Goal: Task Accomplishment & Management: Manage account settings

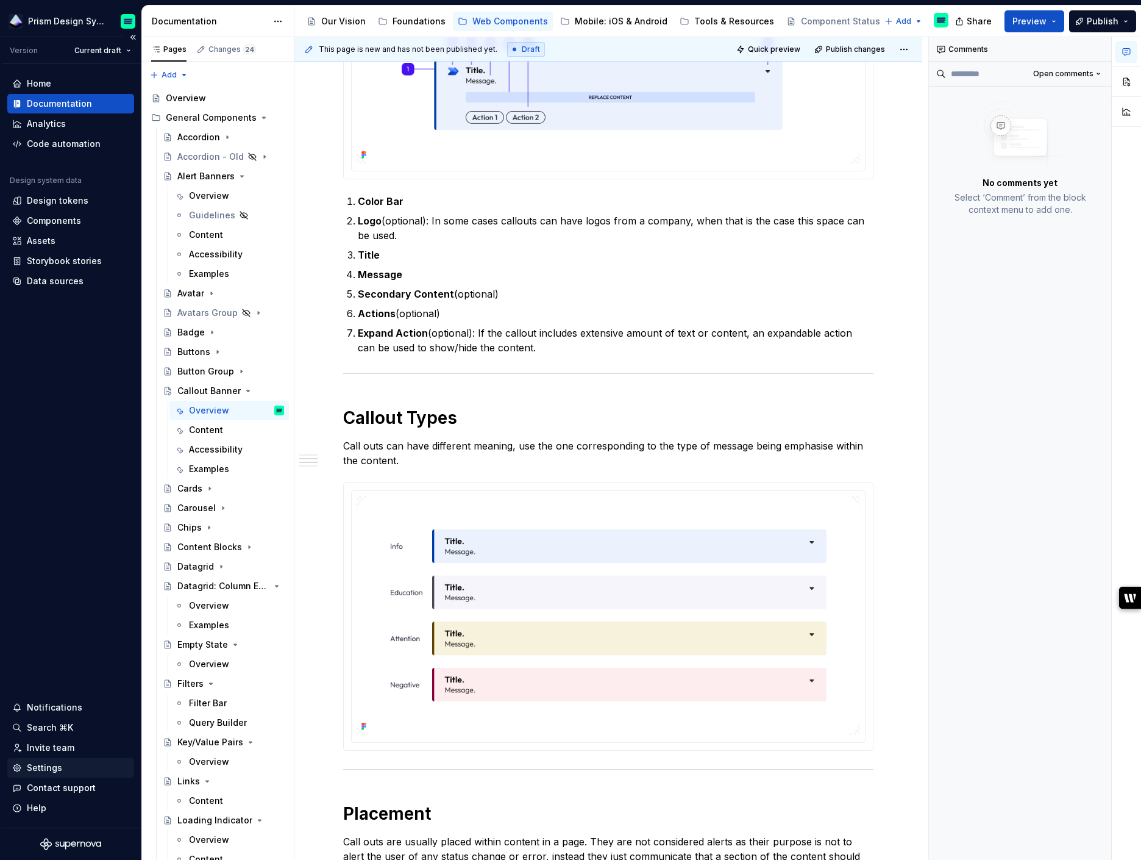
click at [51, 772] on div "Settings" at bounding box center [44, 767] width 35 height 12
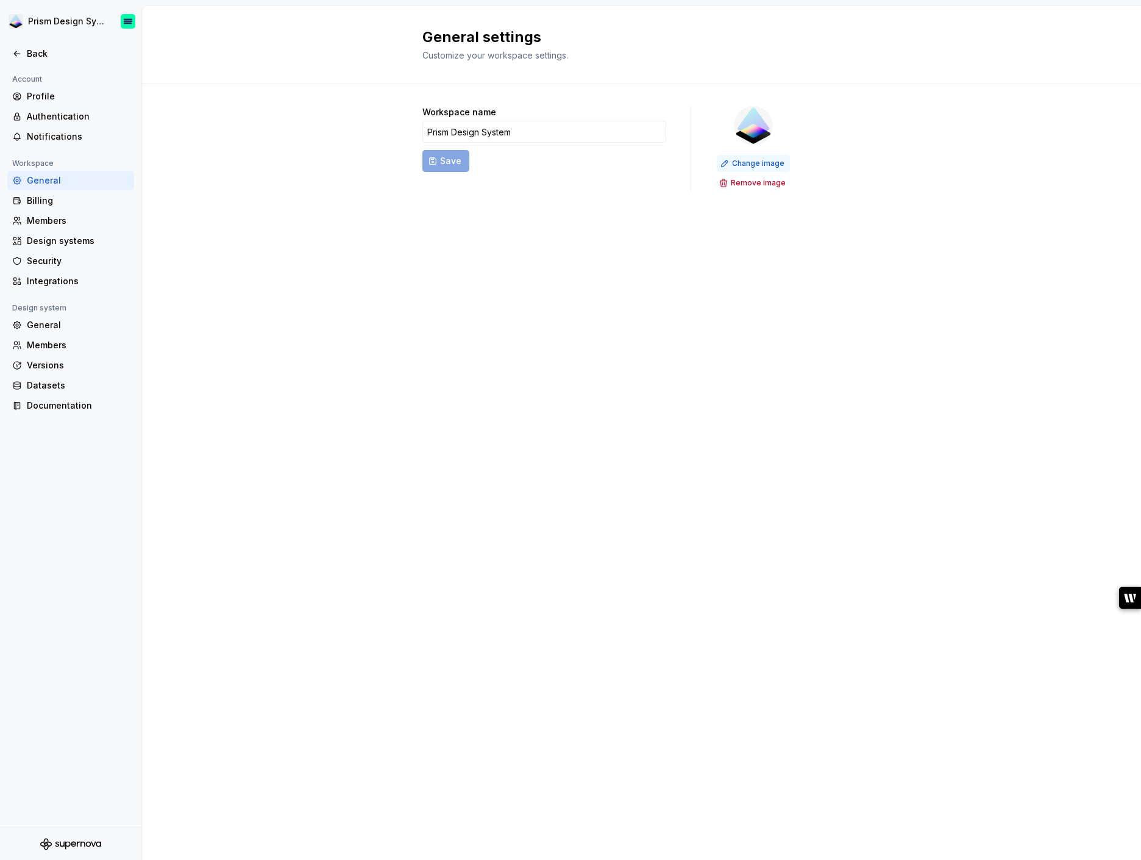
click at [754, 165] on span "Change image" at bounding box center [758, 164] width 52 height 10
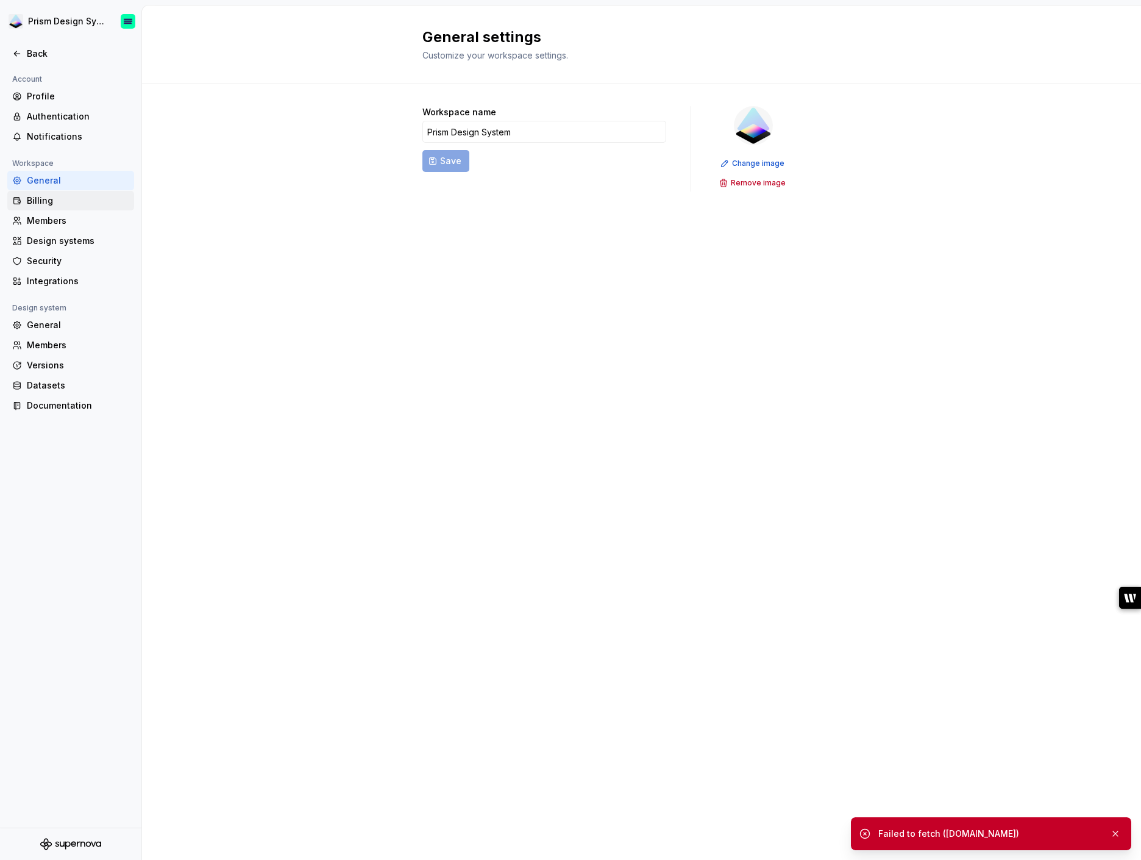
click at [71, 199] on div "Billing" at bounding box center [78, 200] width 102 height 12
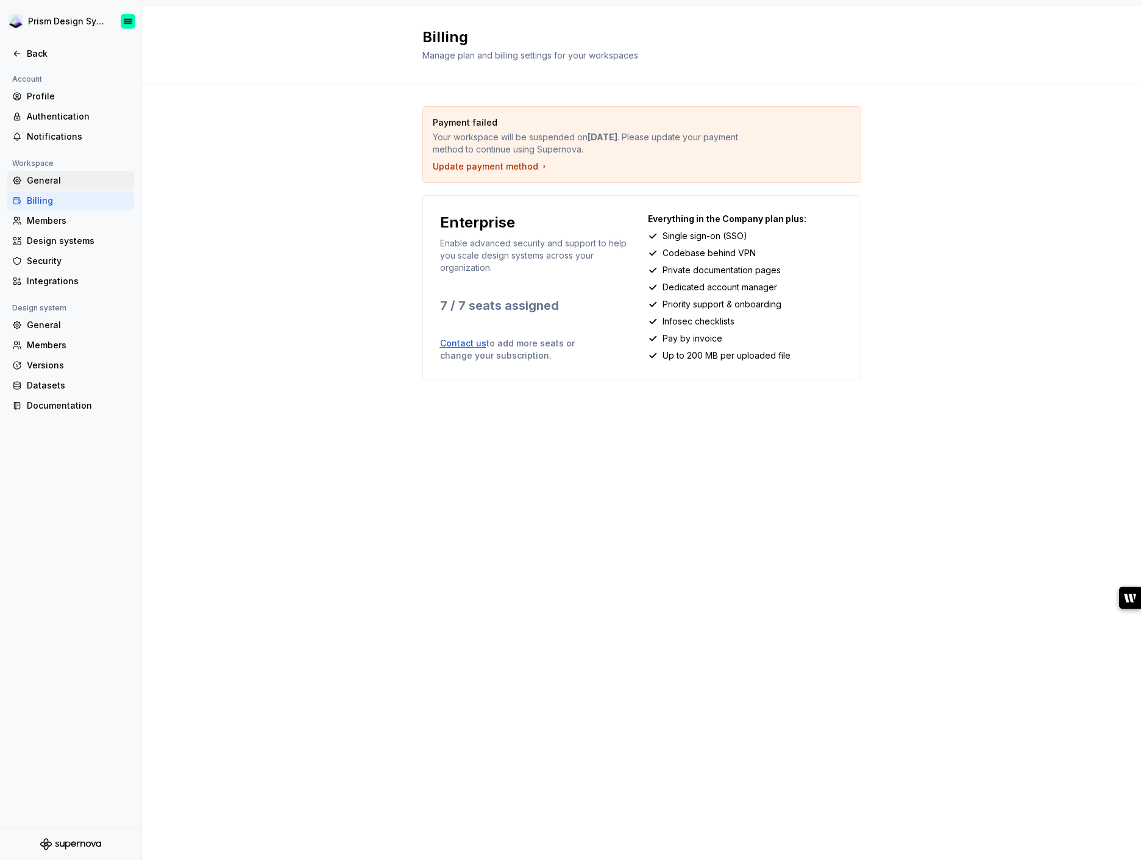
click at [67, 182] on div "General" at bounding box center [78, 180] width 102 height 12
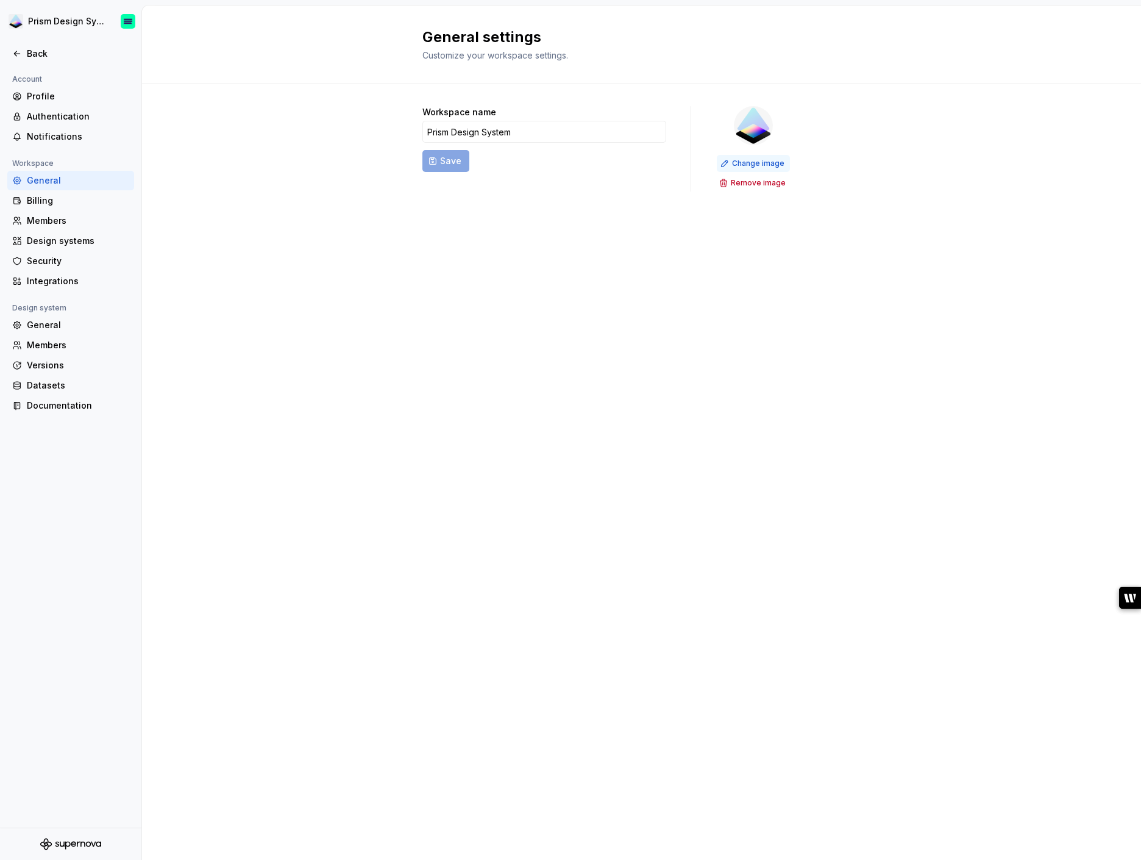
click at [748, 163] on span "Change image" at bounding box center [758, 164] width 52 height 10
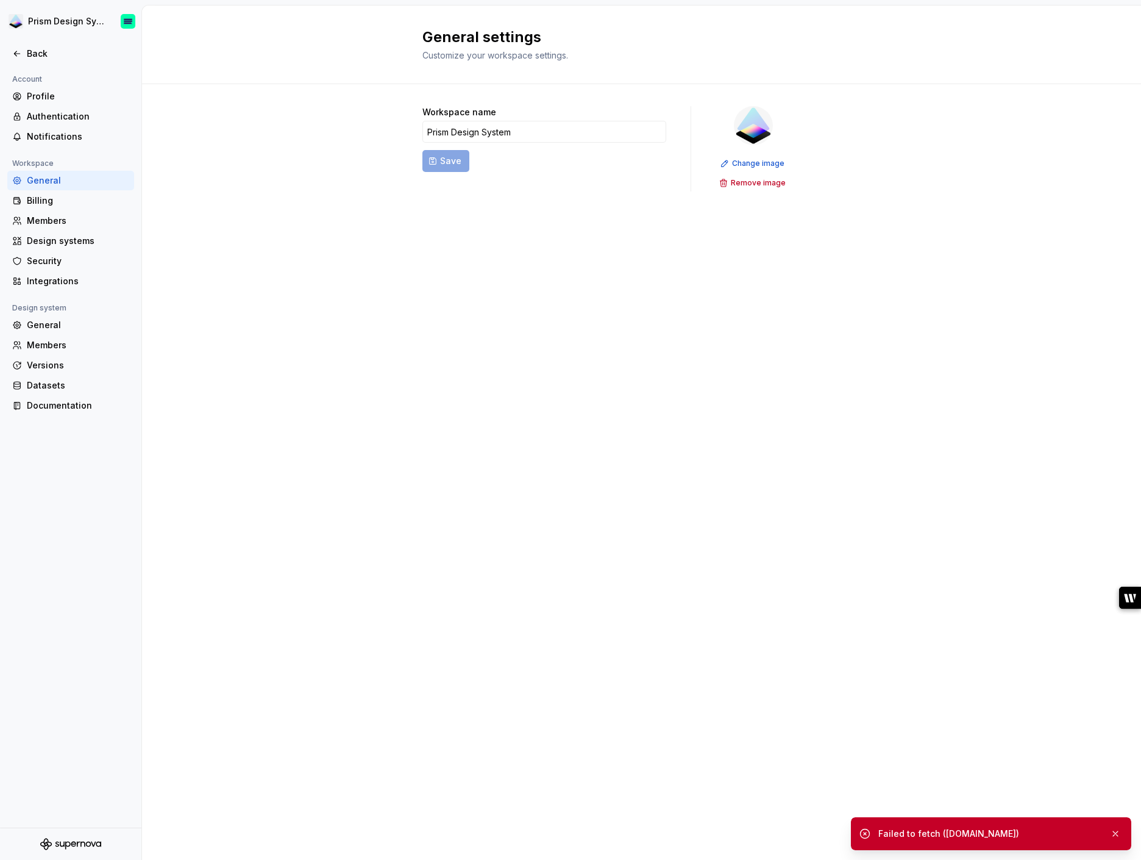
click at [972, 831] on div "Failed to fetch ([DOMAIN_NAME])" at bounding box center [989, 833] width 222 height 12
click at [1119, 832] on button "button" at bounding box center [1116, 833] width 16 height 17
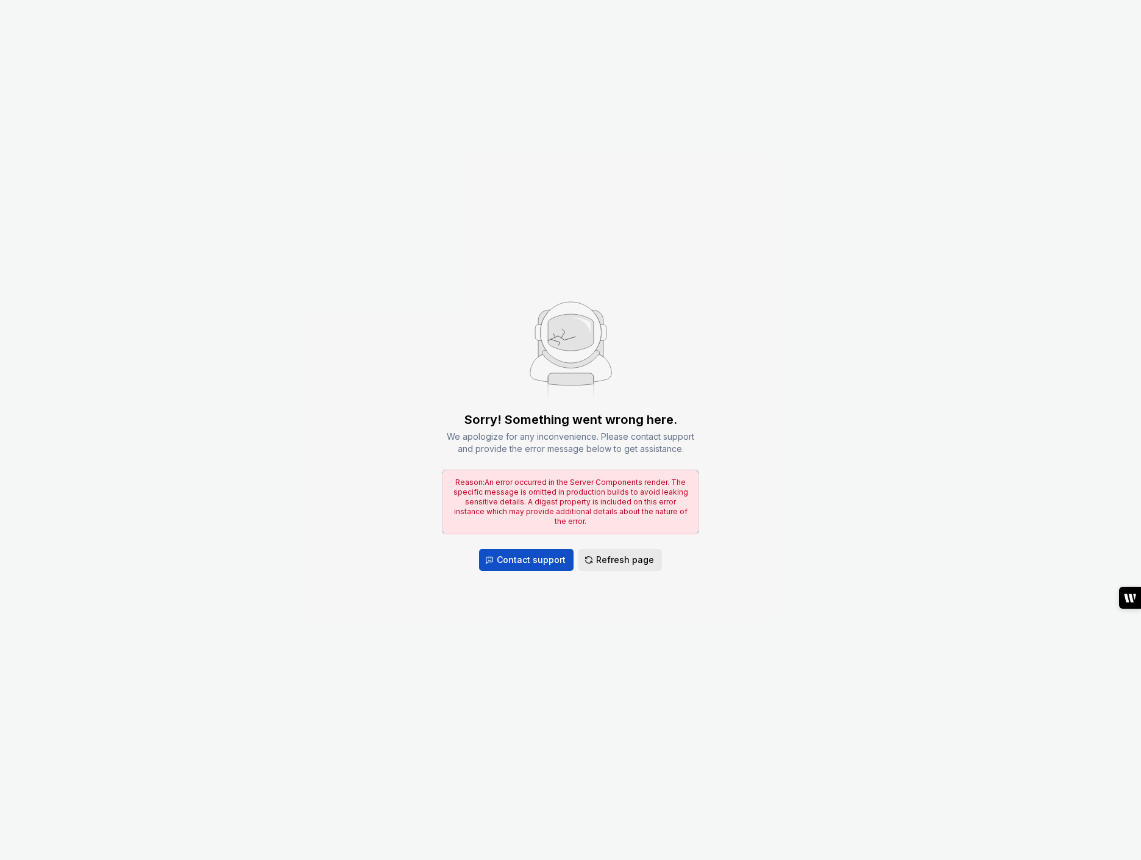
click at [602, 554] on span "Refresh page" at bounding box center [625, 560] width 58 height 12
click at [621, 558] on span "Refresh page" at bounding box center [625, 560] width 58 height 12
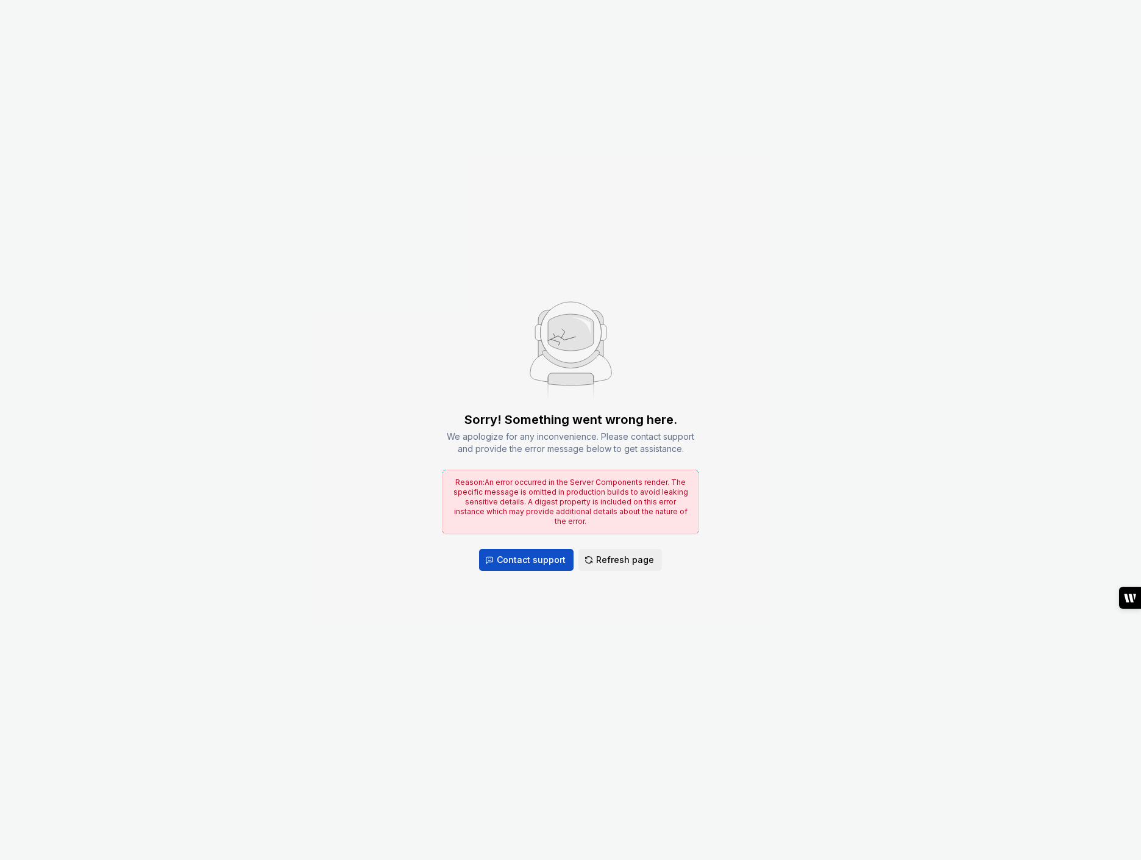
click at [621, 558] on span "Refresh page" at bounding box center [625, 560] width 58 height 12
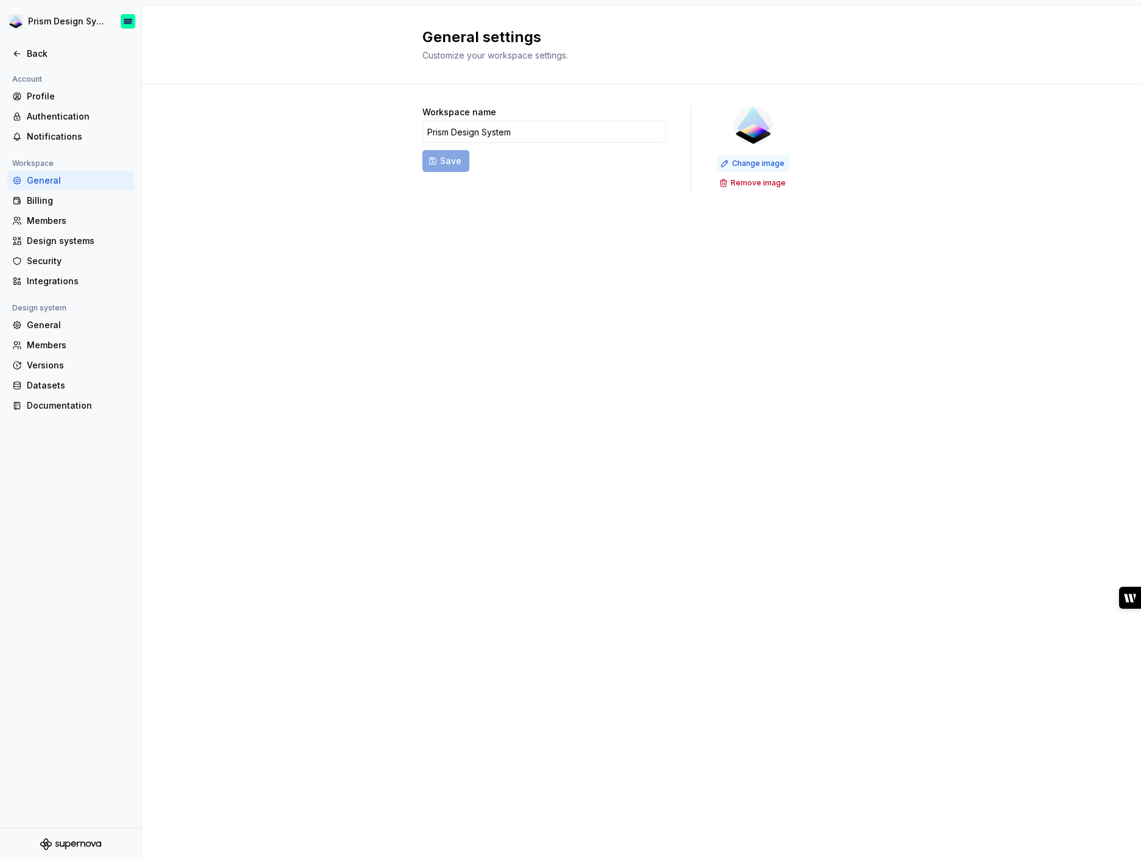
click at [750, 157] on button "Change image" at bounding box center [753, 163] width 73 height 17
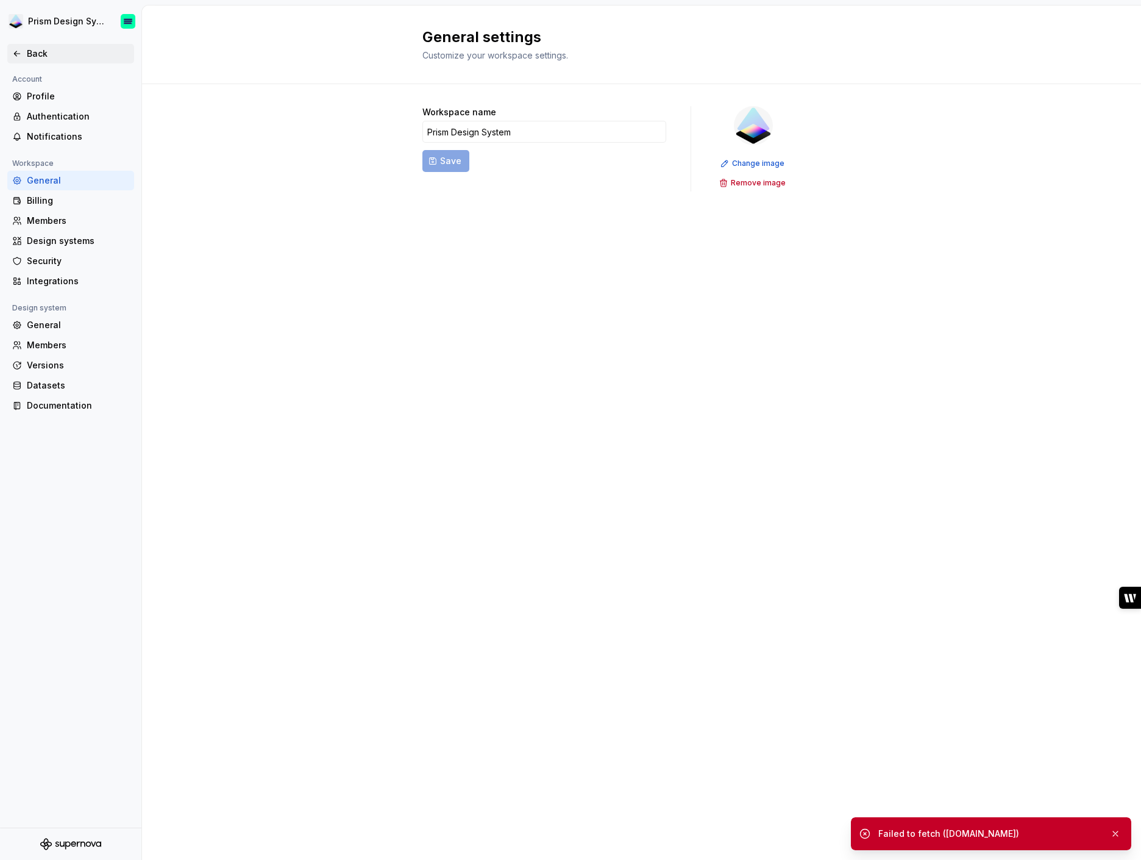
click at [40, 51] on div "Back" at bounding box center [78, 54] width 102 height 12
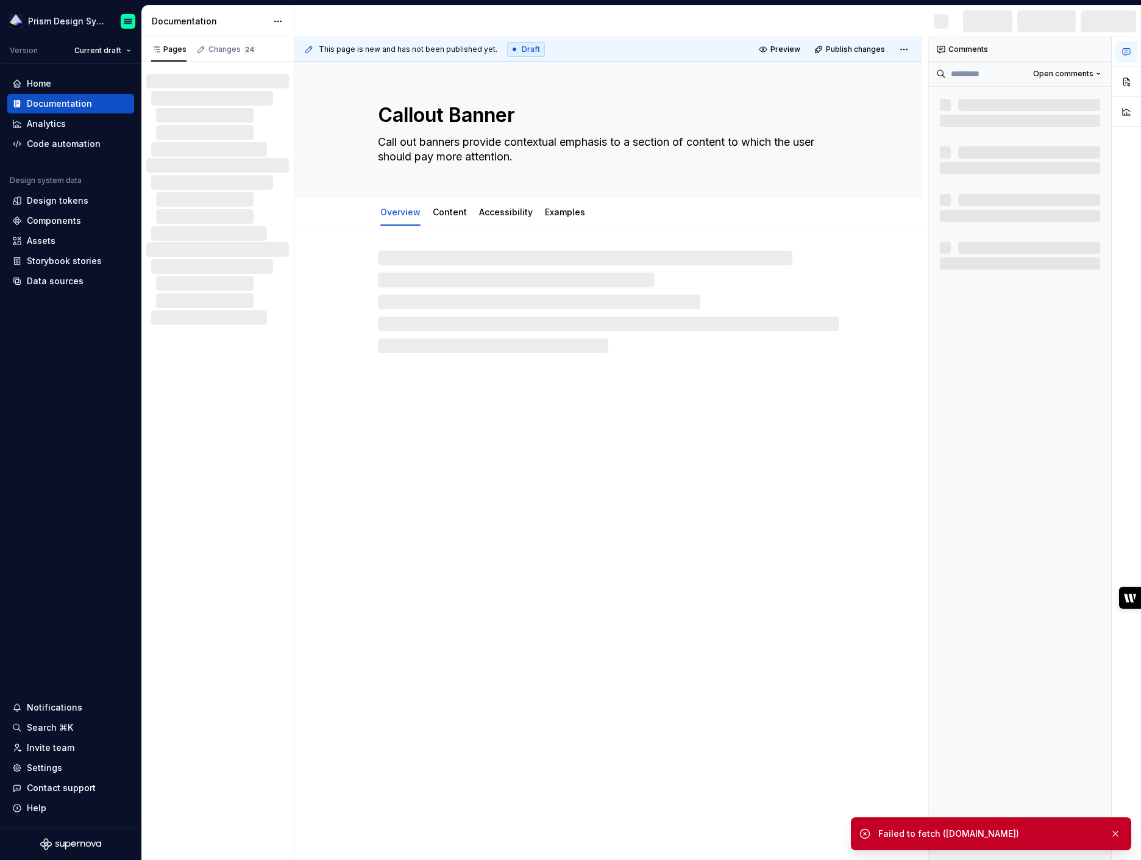
type textarea "*"
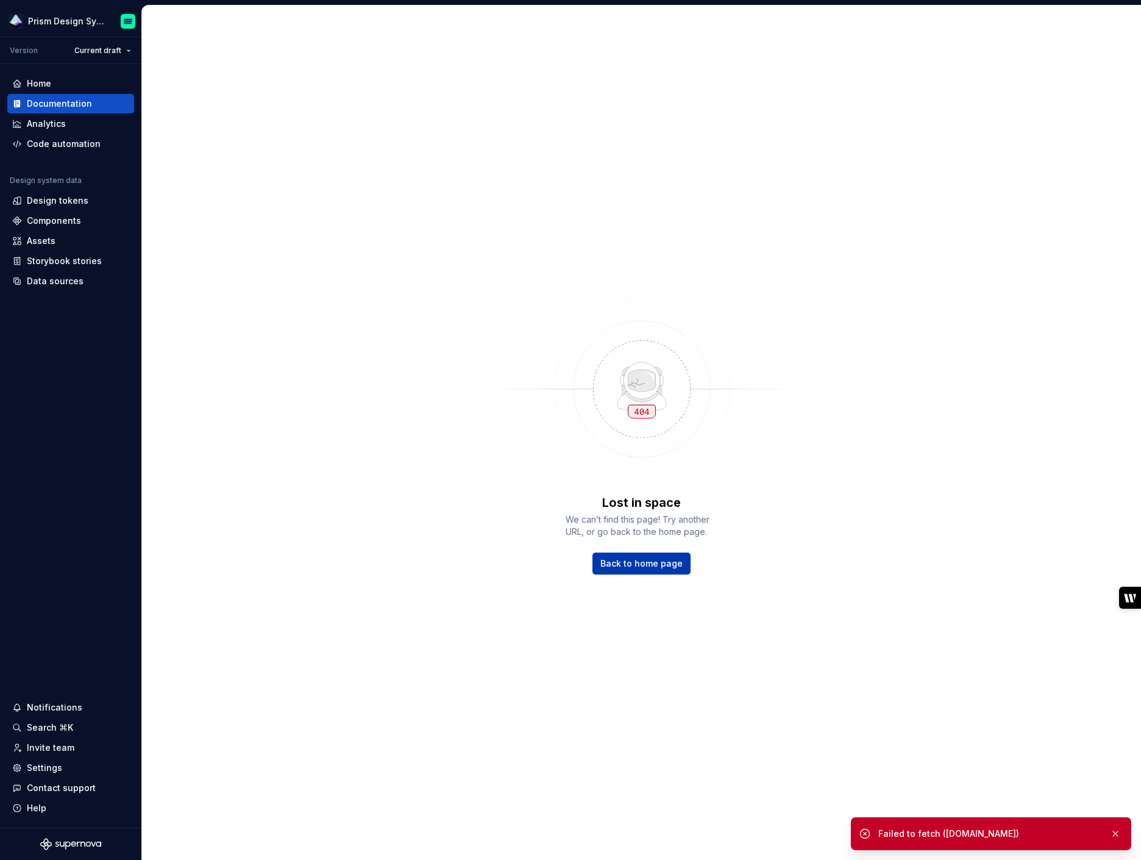
click at [620, 563] on span "Back to home page" at bounding box center [641, 563] width 82 height 12
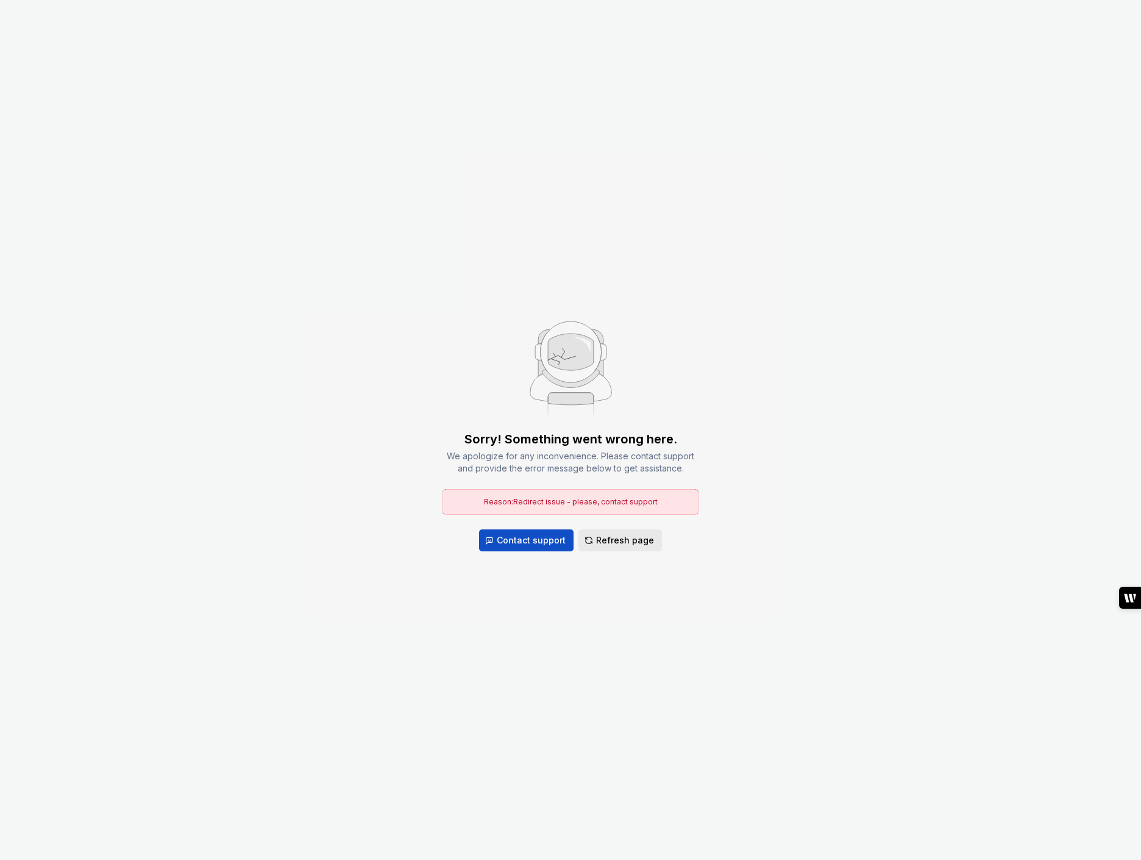
click at [605, 543] on span "Refresh page" at bounding box center [625, 540] width 58 height 12
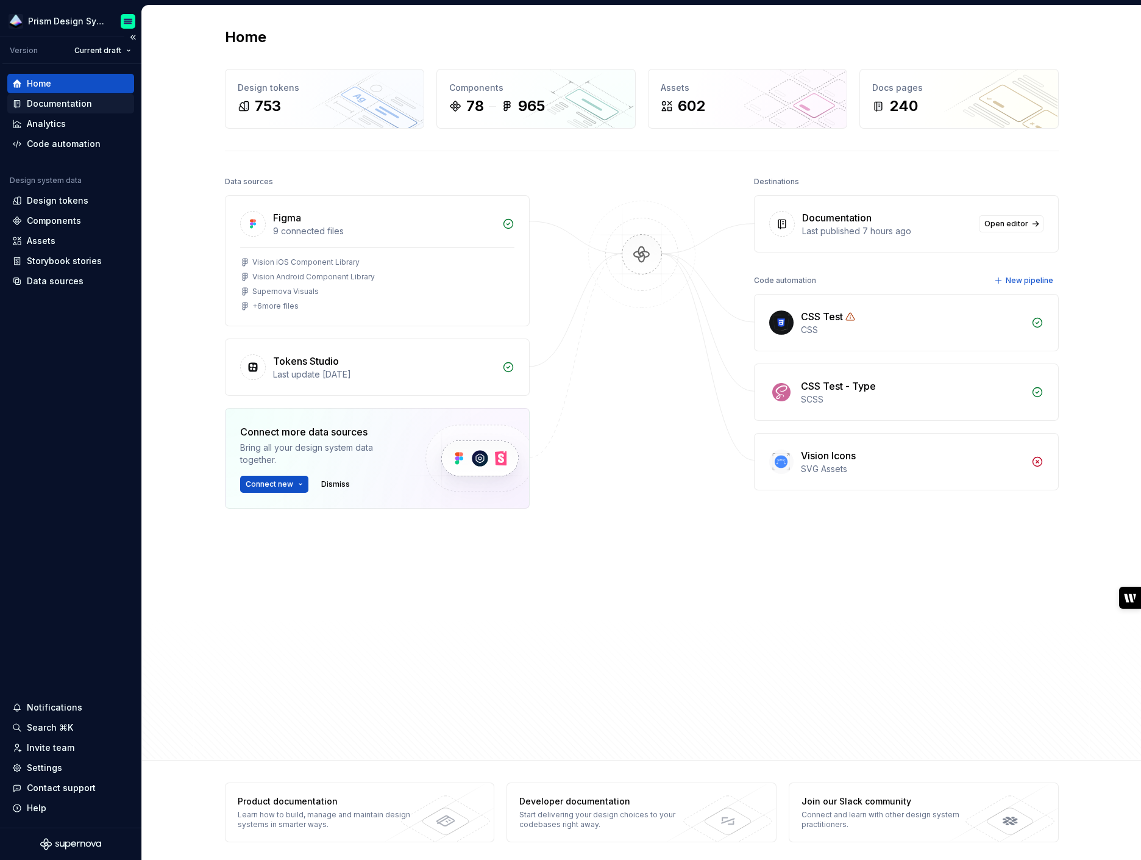
click at [45, 104] on div "Documentation" at bounding box center [59, 104] width 65 height 12
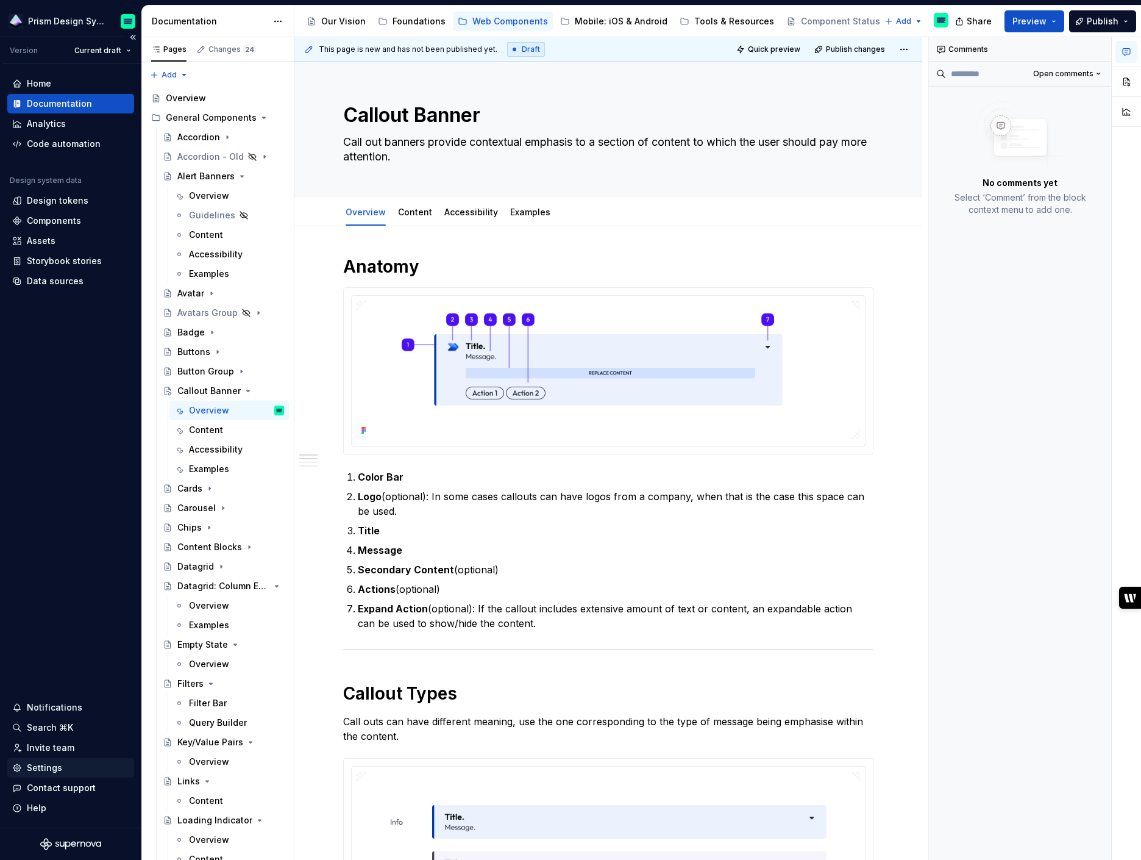
click at [41, 769] on div "Settings" at bounding box center [44, 767] width 35 height 12
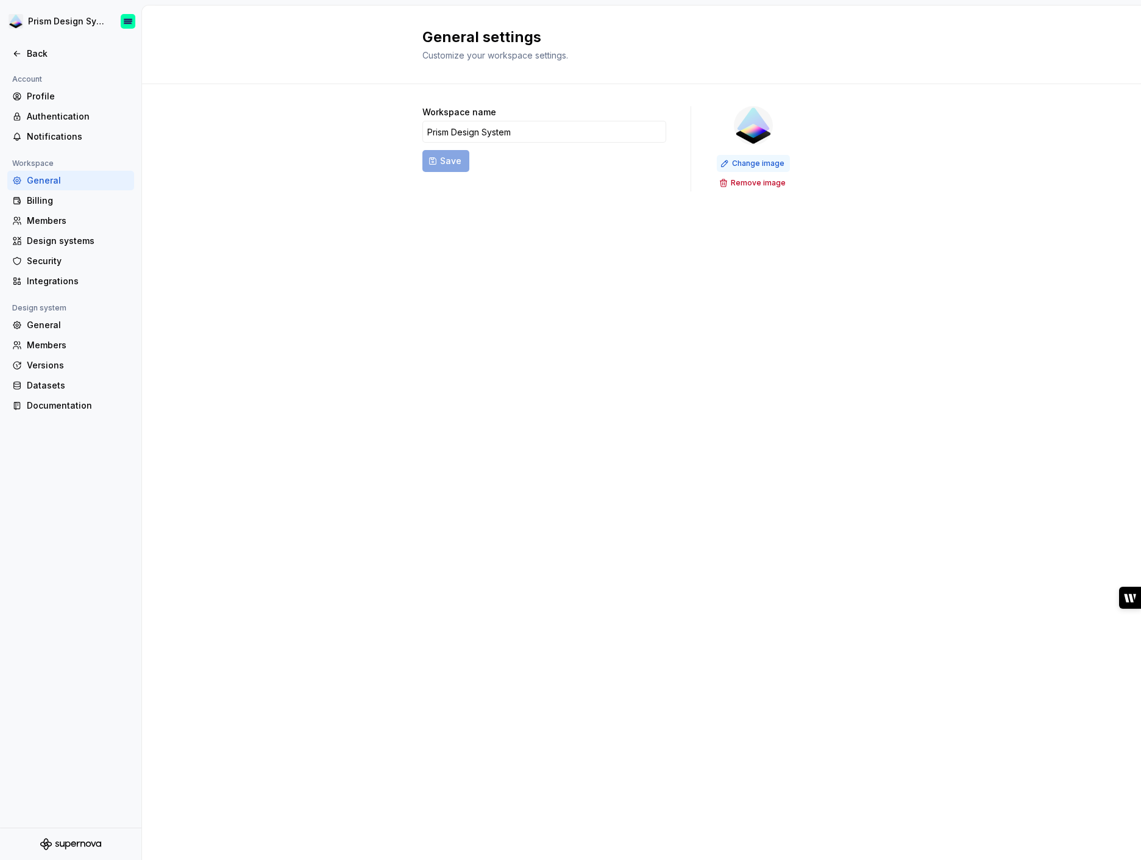
click at [758, 162] on span "Change image" at bounding box center [758, 164] width 52 height 10
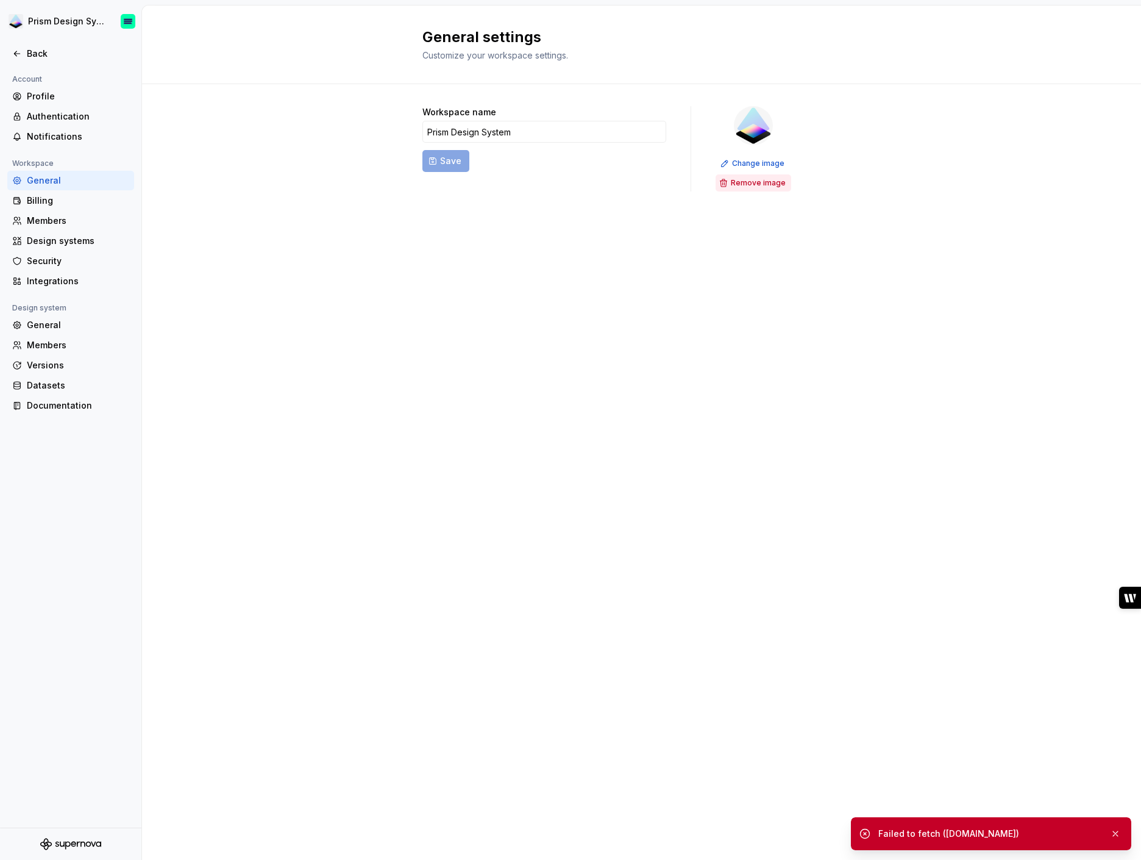
click at [764, 183] on span "Remove image" at bounding box center [758, 183] width 55 height 10
click at [40, 343] on div "Members" at bounding box center [78, 345] width 102 height 12
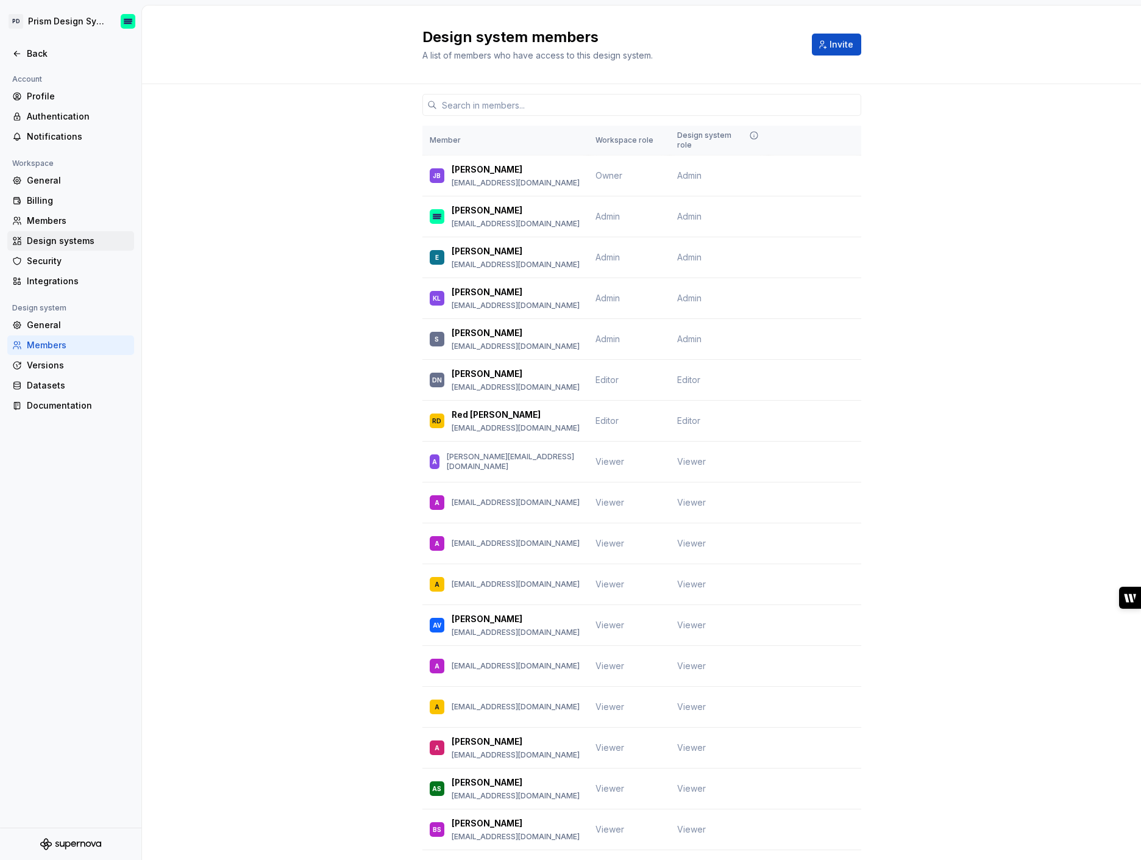
click at [73, 241] on div "Design systems" at bounding box center [78, 241] width 102 height 12
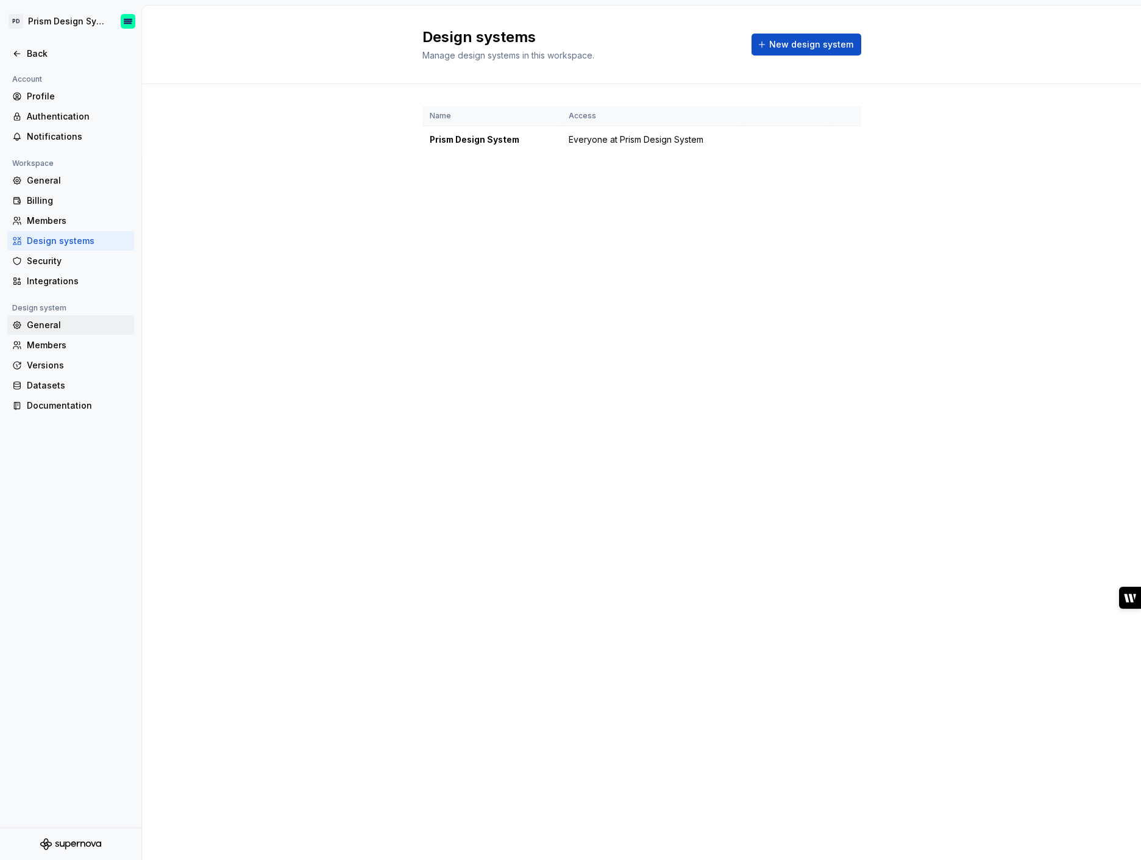
click at [45, 322] on div "General" at bounding box center [78, 325] width 102 height 12
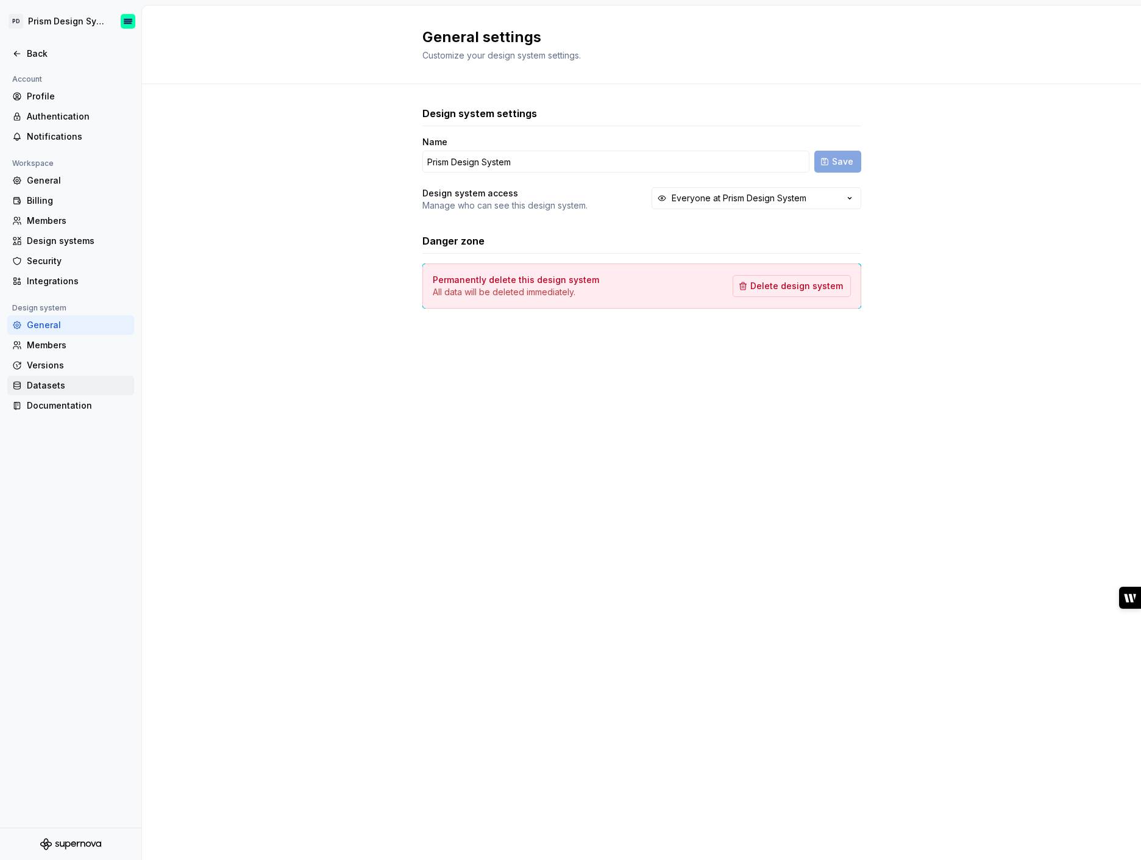
click at [48, 386] on div "Datasets" at bounding box center [78, 385] width 102 height 12
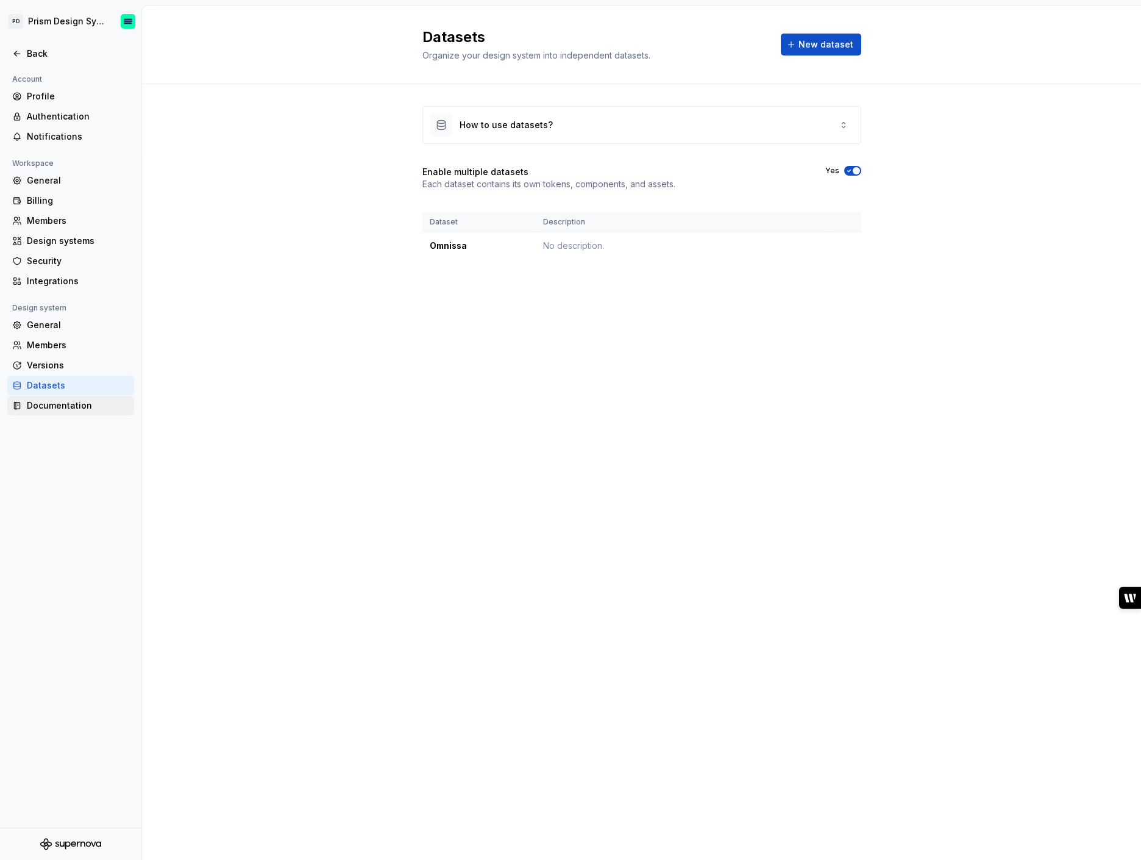
click at [48, 409] on div "Documentation" at bounding box center [78, 405] width 102 height 12
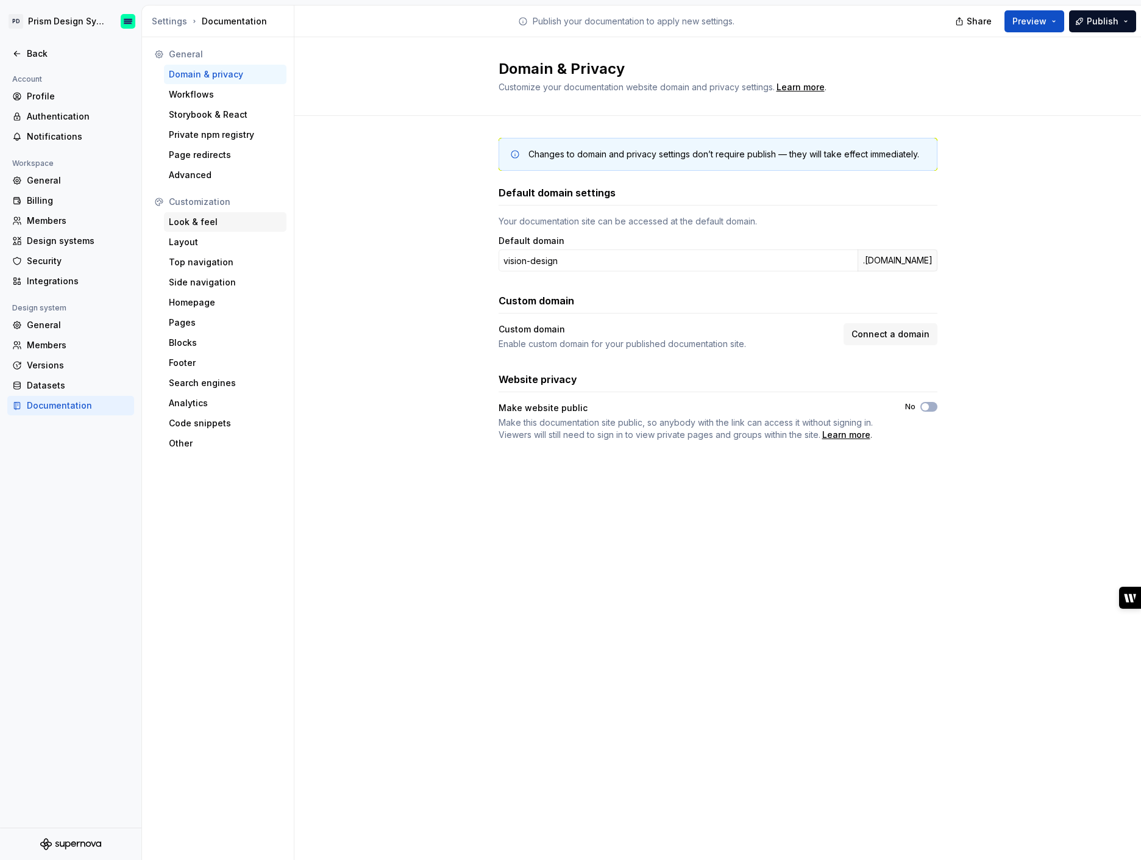
click at [205, 223] on div "Look & feel" at bounding box center [225, 222] width 113 height 12
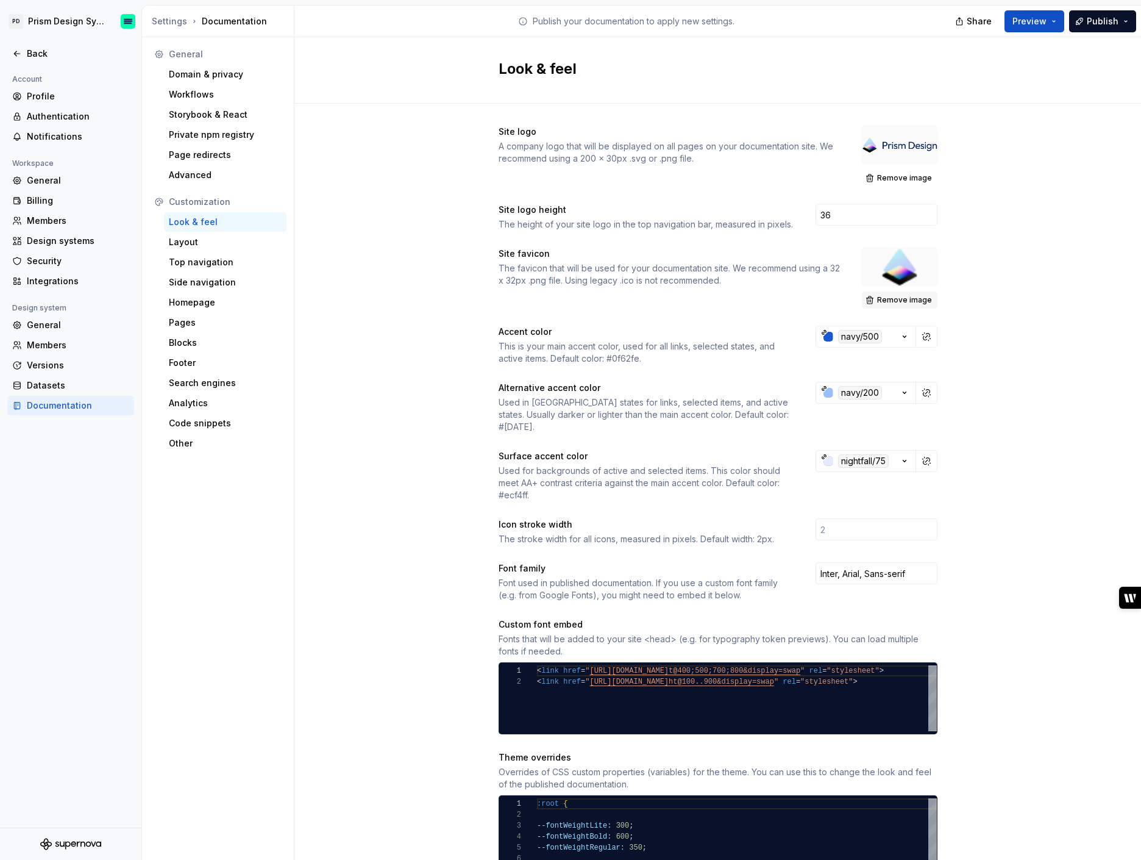
click at [894, 301] on span "Remove image" at bounding box center [904, 300] width 55 height 10
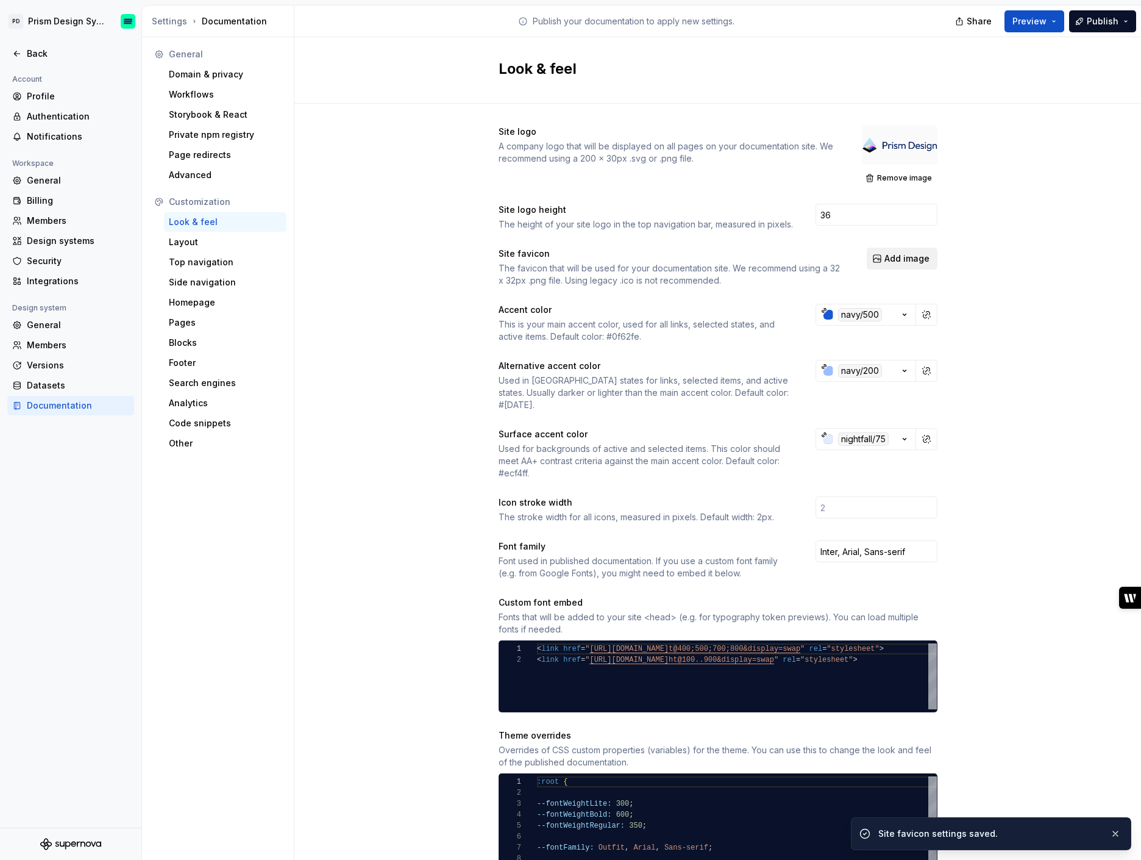
click at [903, 260] on span "Add image" at bounding box center [907, 258] width 45 height 12
click at [770, 148] on div "A company logo that will be displayed on all pages on your documentation site. …" at bounding box center [669, 152] width 341 height 24
click at [40, 51] on div "Back" at bounding box center [78, 54] width 102 height 12
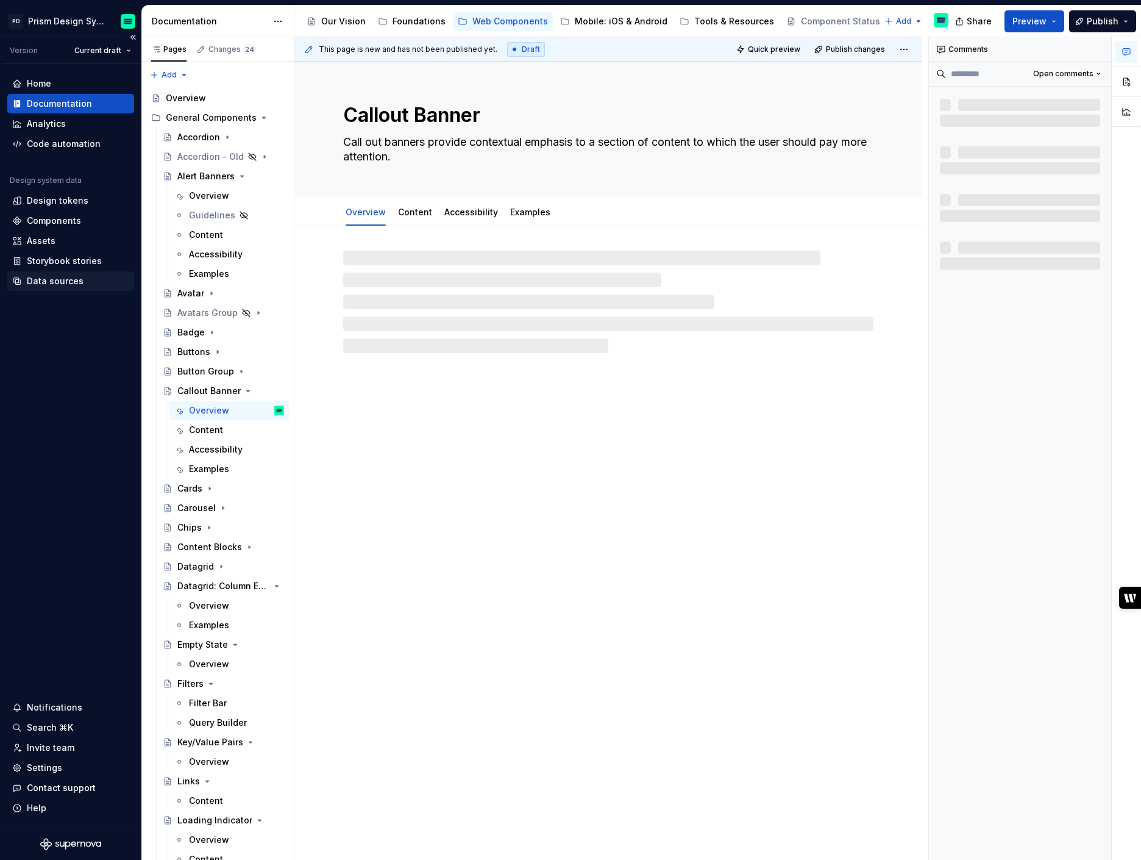
type textarea "*"
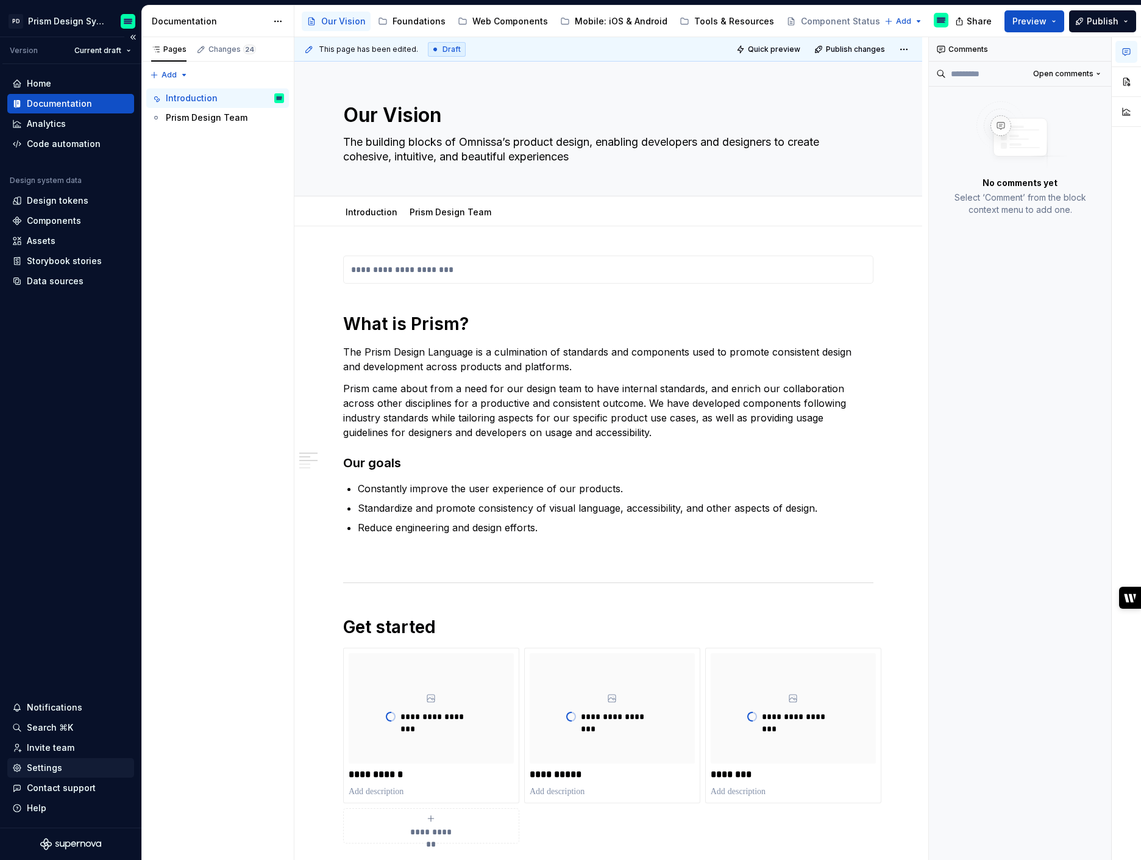
type textarea "*"
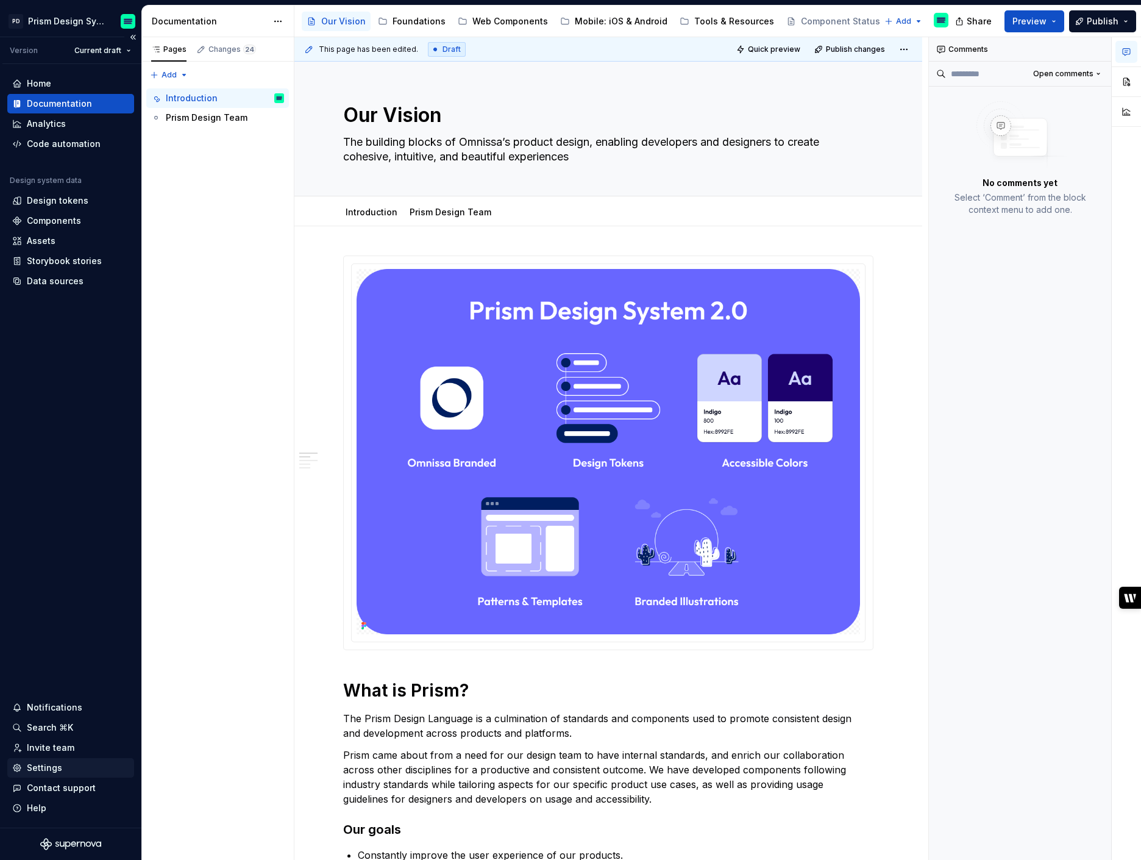
click at [54, 767] on div "Settings" at bounding box center [44, 767] width 35 height 12
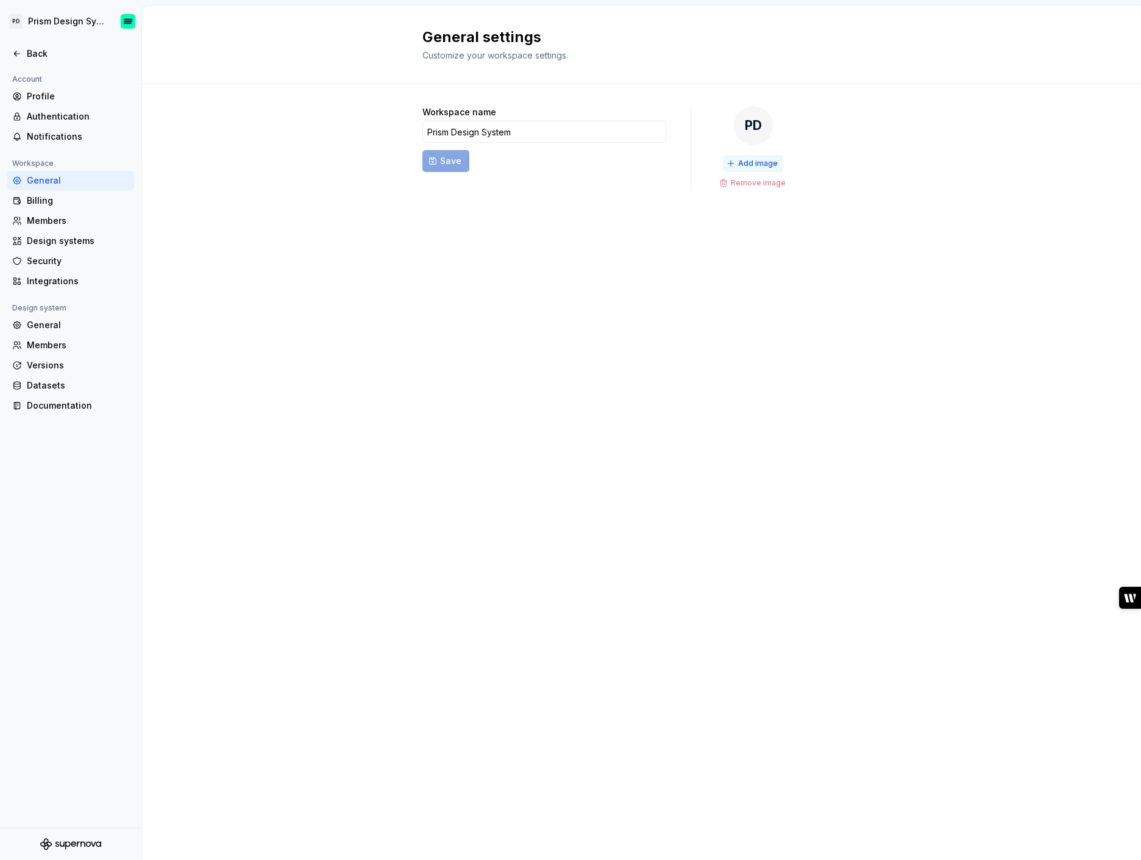
click at [745, 163] on span "Add image" at bounding box center [758, 164] width 40 height 10
click at [750, 121] on div "PD" at bounding box center [753, 125] width 39 height 39
click at [741, 159] on span "Add image" at bounding box center [758, 164] width 40 height 10
click at [750, 160] on span "Add image" at bounding box center [758, 164] width 40 height 10
